Goal: Task Accomplishment & Management: Complete application form

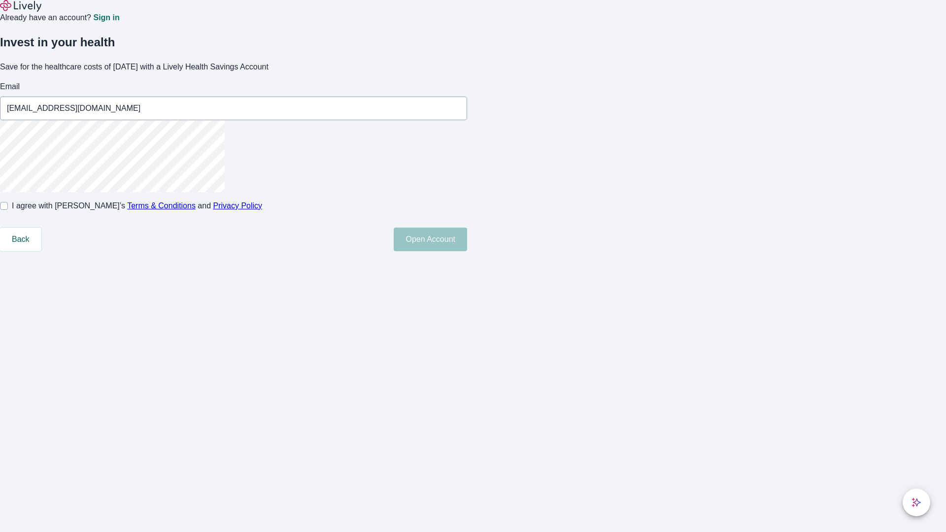
click at [8, 210] on input "I agree with Lively’s Terms & Conditions and Privacy Policy" at bounding box center [4, 206] width 8 height 8
checkbox input "true"
click at [467, 251] on button "Open Account" at bounding box center [430, 240] width 73 height 24
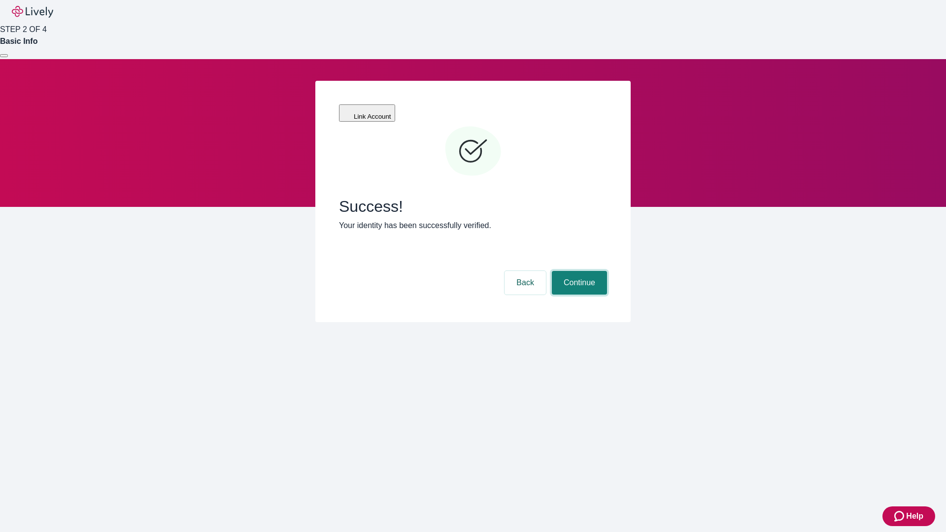
click at [578, 271] on button "Continue" at bounding box center [579, 283] width 55 height 24
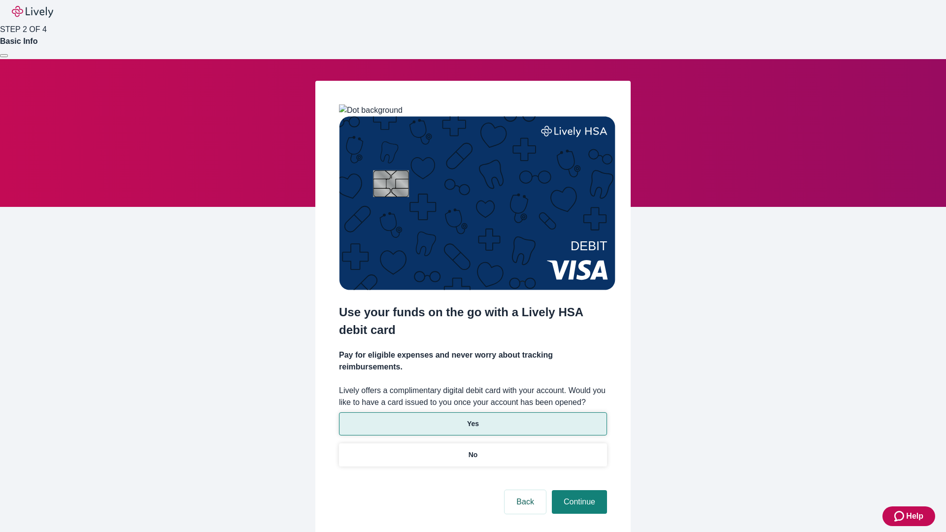
click at [472, 419] on p "Yes" at bounding box center [473, 424] width 12 height 10
click at [578, 490] on button "Continue" at bounding box center [579, 502] width 55 height 24
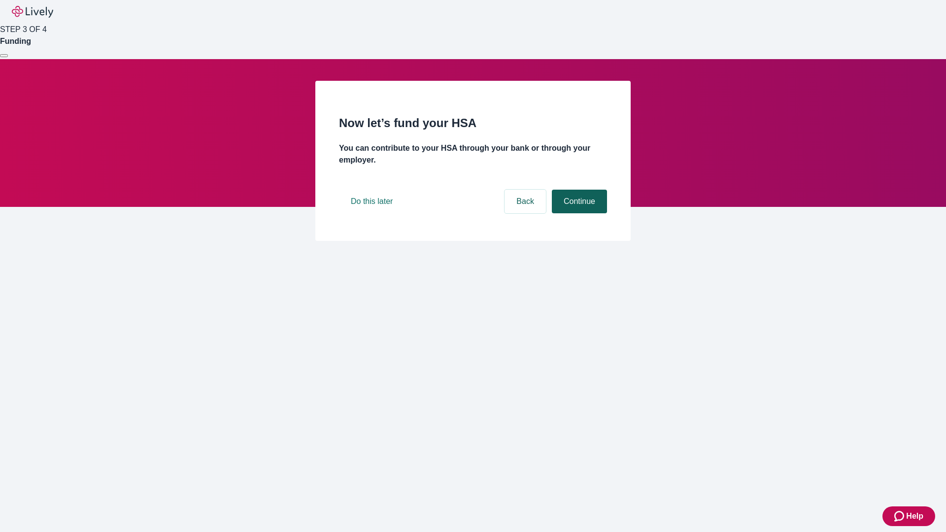
click at [578, 213] on button "Continue" at bounding box center [579, 202] width 55 height 24
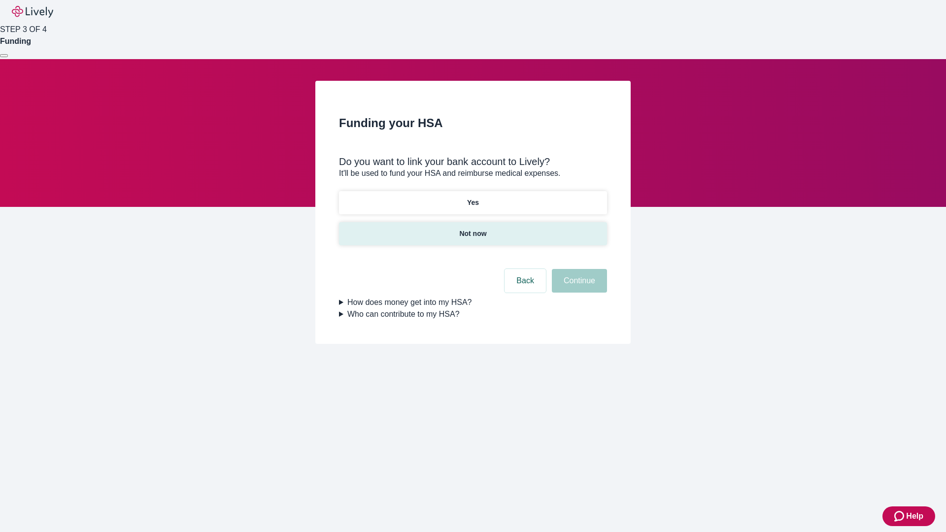
click at [472, 229] on p "Not now" at bounding box center [472, 234] width 27 height 10
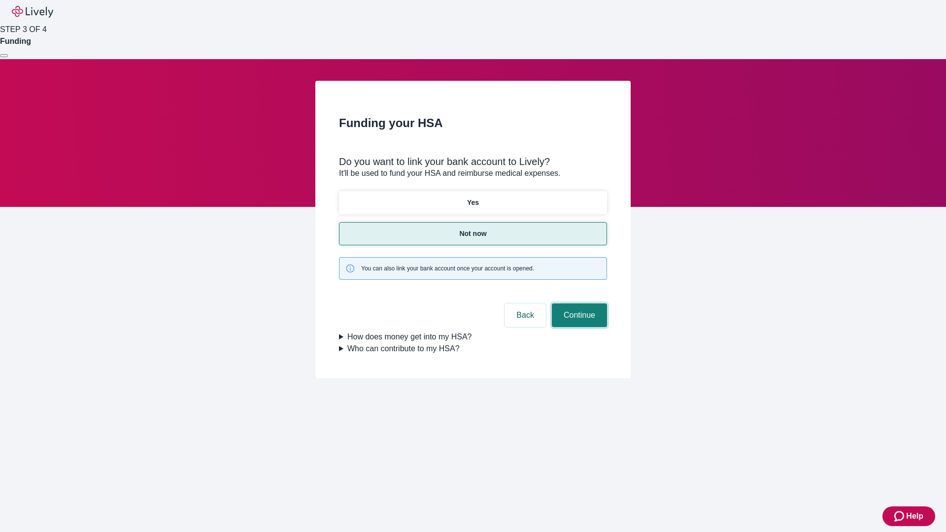
click at [578, 303] on button "Continue" at bounding box center [579, 315] width 55 height 24
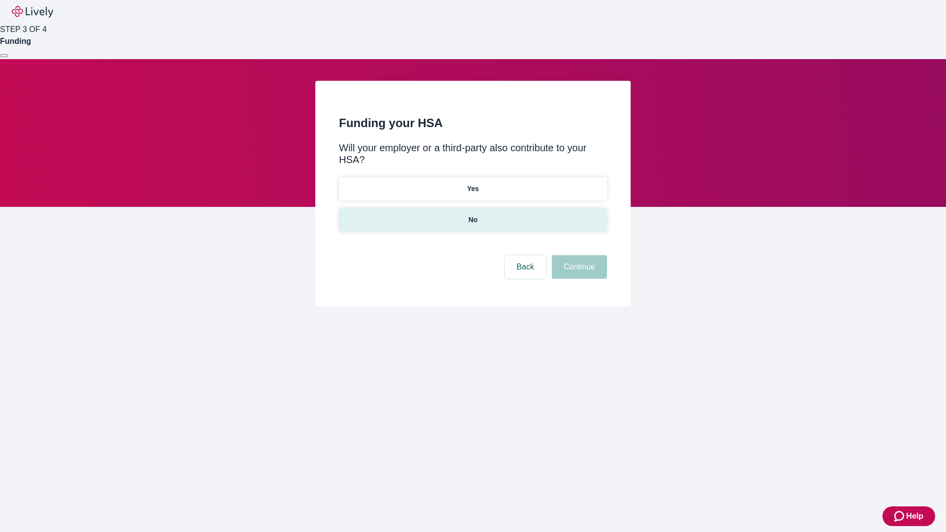
click at [472, 215] on p "No" at bounding box center [473, 220] width 9 height 10
click at [578, 255] on button "Continue" at bounding box center [579, 267] width 55 height 24
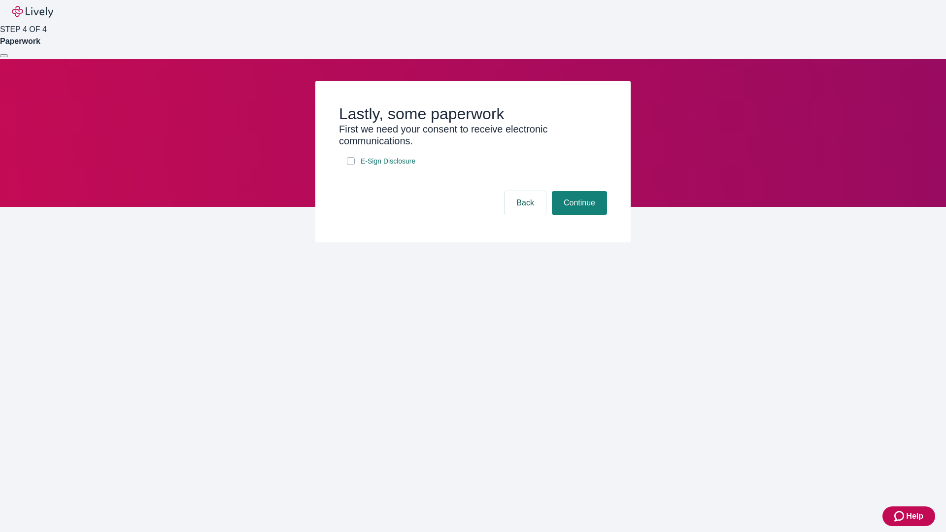
click at [351, 165] on input "E-Sign Disclosure" at bounding box center [351, 161] width 8 height 8
checkbox input "true"
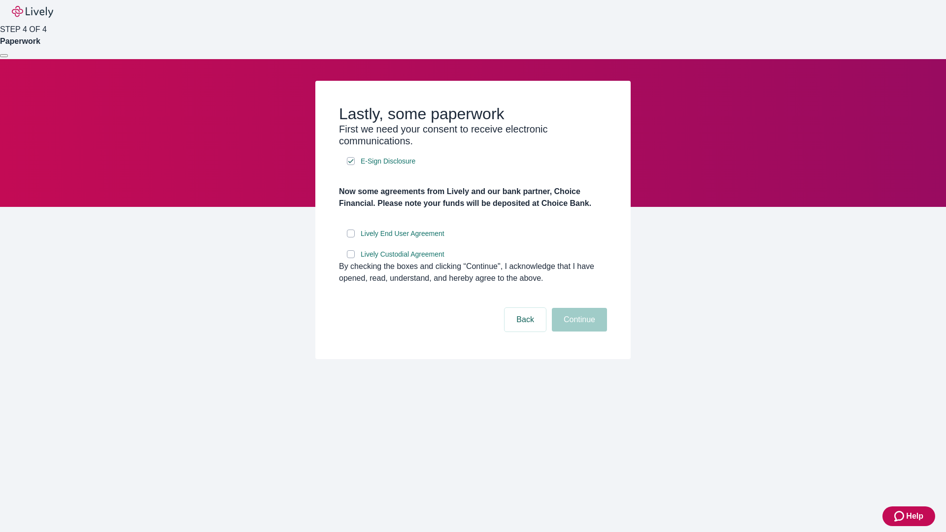
click at [351, 237] on input "Lively End User Agreement" at bounding box center [351, 234] width 8 height 8
checkbox input "true"
click at [351, 258] on input "Lively Custodial Agreement" at bounding box center [351, 254] width 8 height 8
checkbox input "true"
click at [578, 332] on button "Continue" at bounding box center [579, 320] width 55 height 24
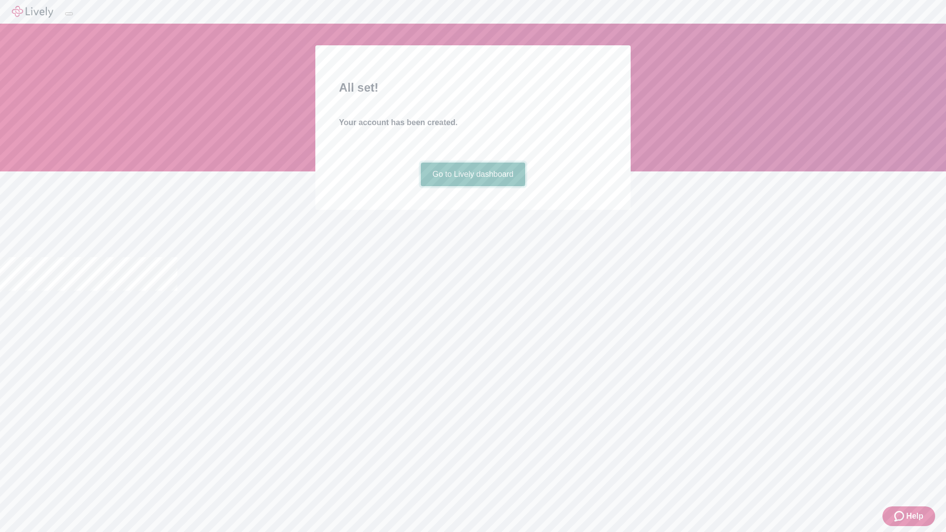
click at [472, 186] on link "Go to Lively dashboard" at bounding box center [473, 175] width 105 height 24
